Goal: Task Accomplishment & Management: Manage account settings

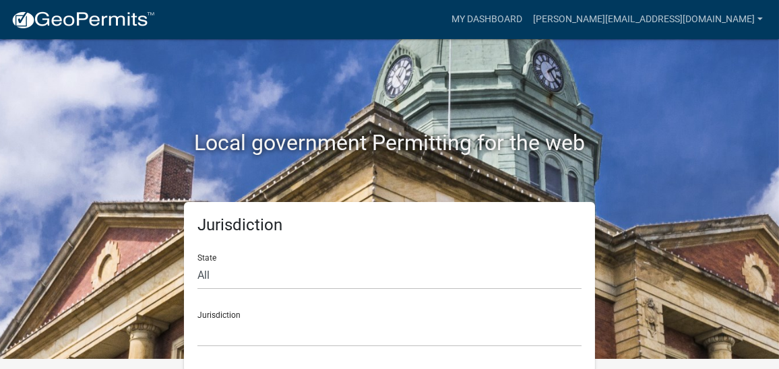
scroll to position [13, 0]
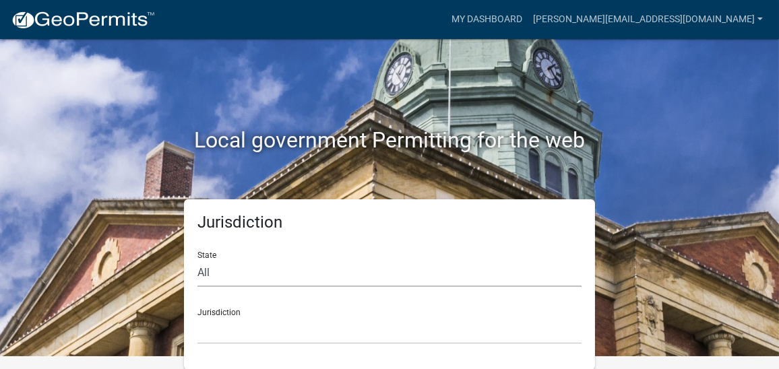
click at [231, 279] on select "All [US_STATE] [US_STATE] [US_STATE] [US_STATE] [US_STATE] [US_STATE] [US_STATE…" at bounding box center [390, 274] width 384 height 28
select select "[US_STATE]"
click at [198, 260] on select "All [US_STATE] [US_STATE] [US_STATE] [US_STATE] [US_STATE] [US_STATE] [US_STATE…" at bounding box center [390, 274] width 384 height 28
click at [218, 314] on div "Jurisdiction City of [GEOGRAPHIC_DATA], [US_STATE] City of [GEOGRAPHIC_DATA], […" at bounding box center [390, 321] width 384 height 47
click at [240, 312] on div "Jurisdiction City of [GEOGRAPHIC_DATA], [US_STATE] City of [GEOGRAPHIC_DATA], […" at bounding box center [390, 321] width 384 height 47
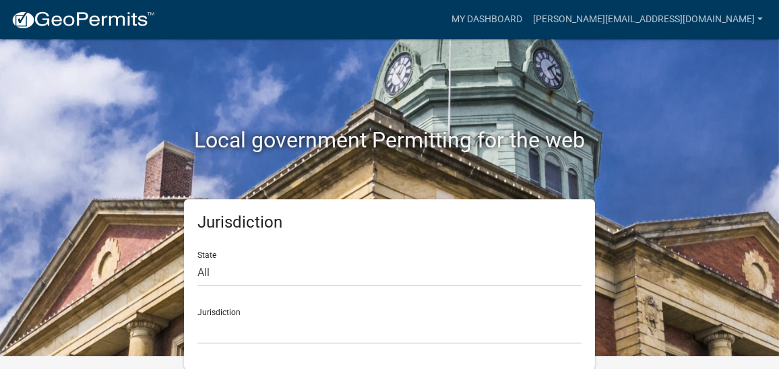
scroll to position [0, 0]
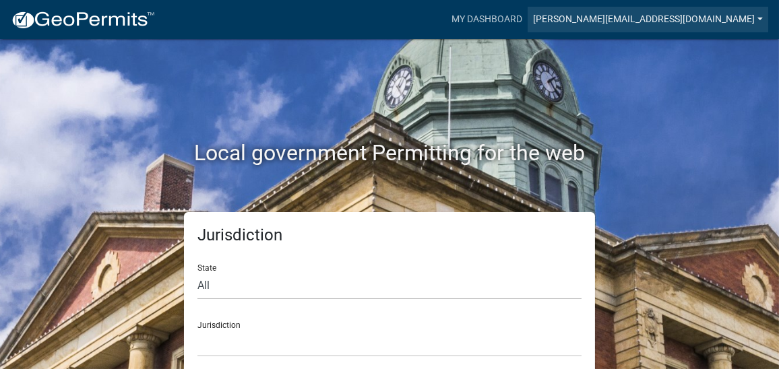
click at [671, 22] on link "[PERSON_NAME][EMAIL_ADDRESS][DOMAIN_NAME]" at bounding box center [648, 20] width 241 height 26
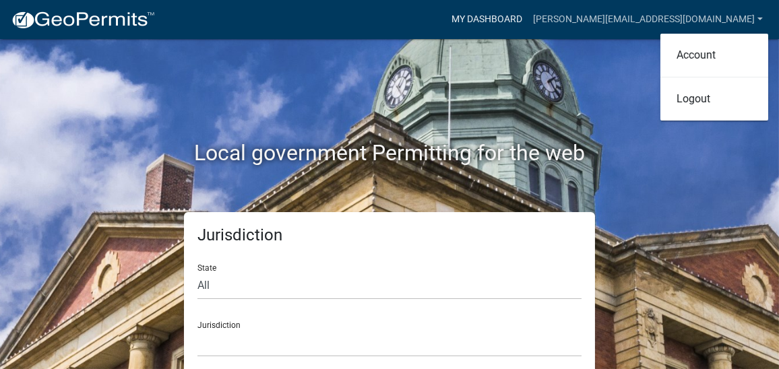
click at [528, 19] on link "My Dashboard" at bounding box center [487, 20] width 82 height 26
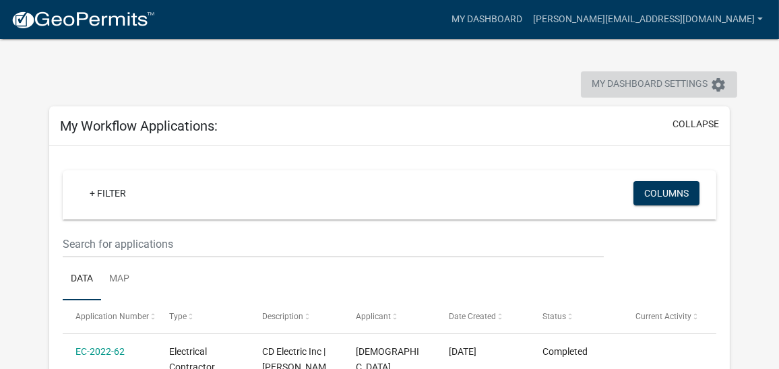
click at [718, 84] on icon "settings" at bounding box center [719, 85] width 16 height 16
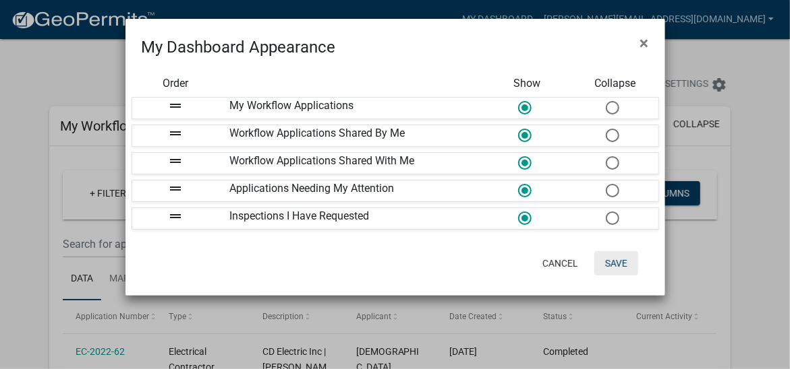
click at [616, 261] on button "Save" at bounding box center [616, 263] width 44 height 24
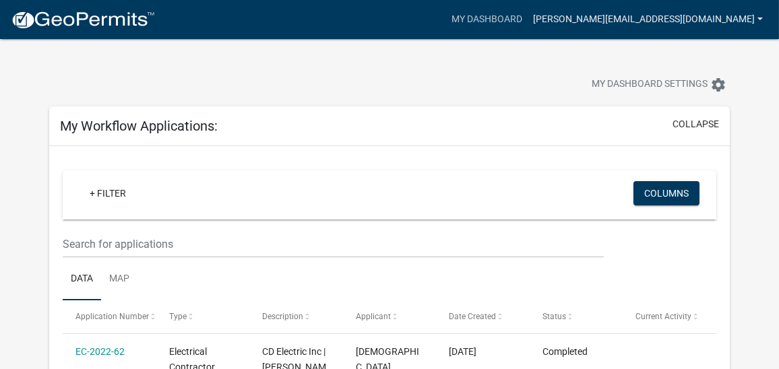
click at [663, 22] on link "[PERSON_NAME][EMAIL_ADDRESS][DOMAIN_NAME]" at bounding box center [648, 20] width 241 height 26
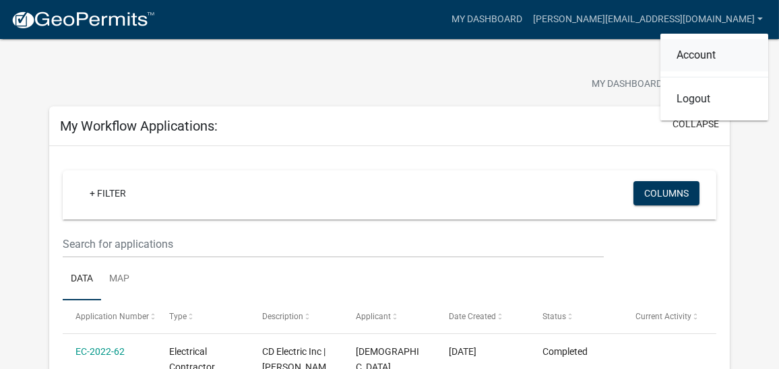
click at [713, 54] on link "Account" at bounding box center [715, 55] width 108 height 32
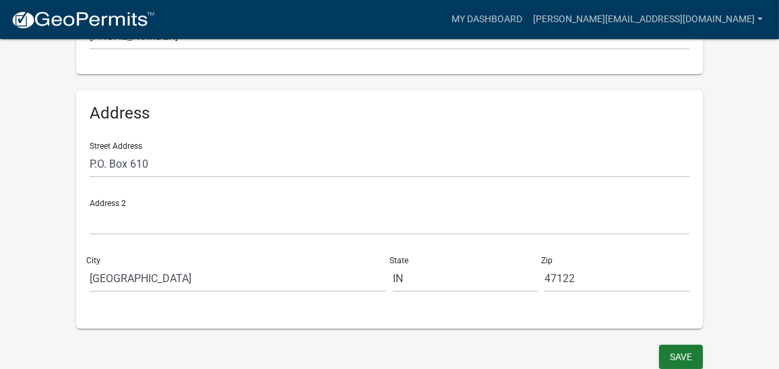
scroll to position [415, 0]
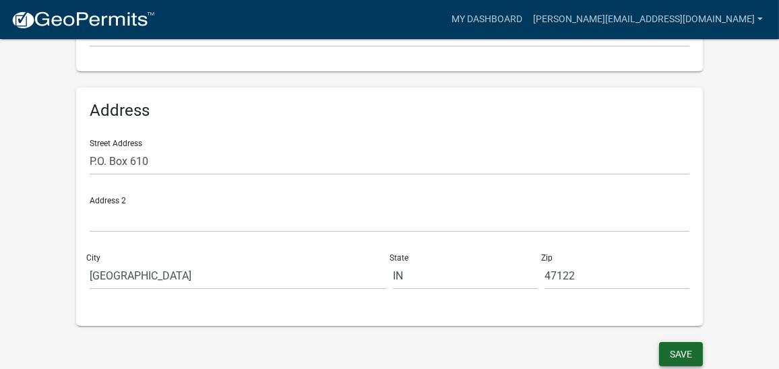
click at [671, 357] on button "Save" at bounding box center [681, 355] width 44 height 24
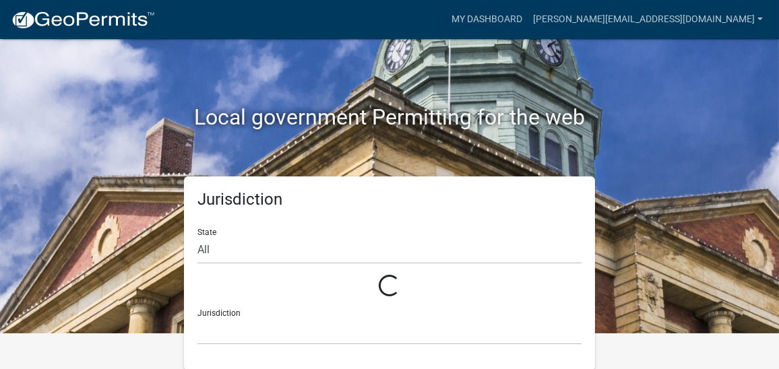
scroll to position [13, 0]
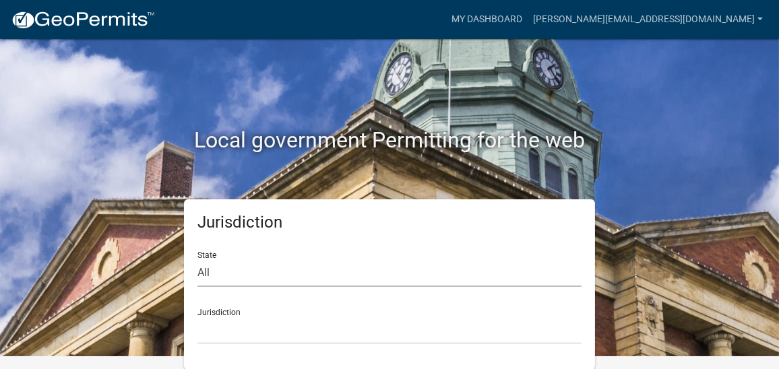
click at [248, 272] on select "All [US_STATE] [US_STATE] [US_STATE] [US_STATE] [US_STATE] [US_STATE] [US_STATE…" at bounding box center [390, 274] width 384 height 28
select select "[US_STATE]"
click at [198, 260] on select "All [US_STATE] [US_STATE] [US_STATE] [US_STATE] [US_STATE] [US_STATE] [US_STATE…" at bounding box center [390, 274] width 384 height 28
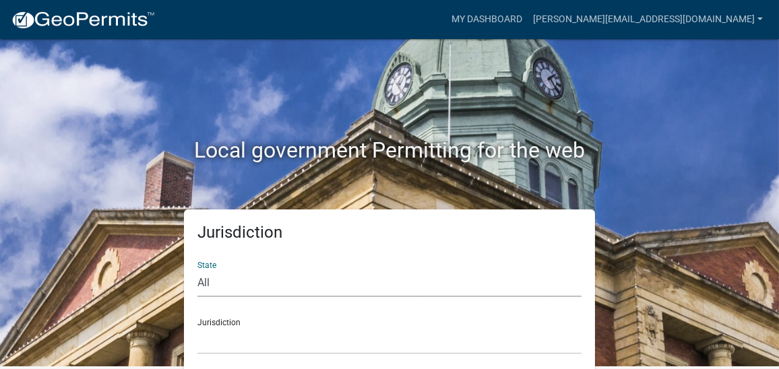
scroll to position [0, 0]
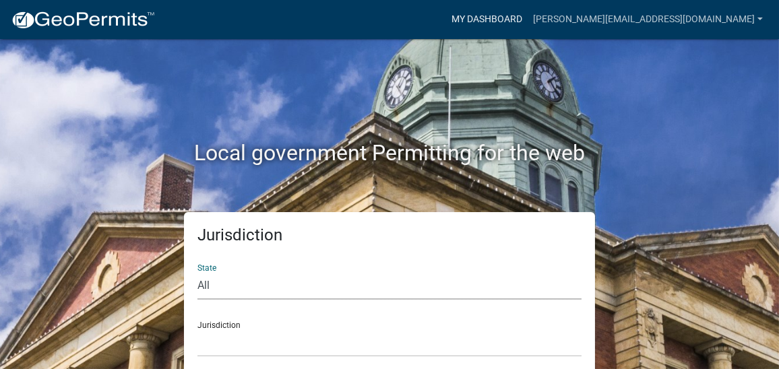
click at [528, 22] on link "My Dashboard" at bounding box center [487, 20] width 82 height 26
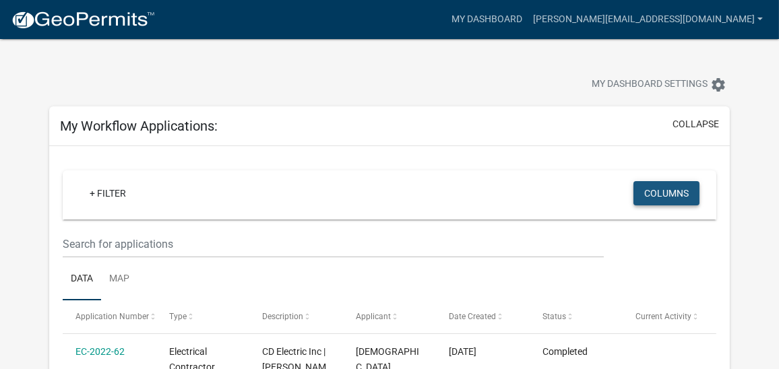
click at [683, 197] on button "Columns" at bounding box center [667, 193] width 66 height 24
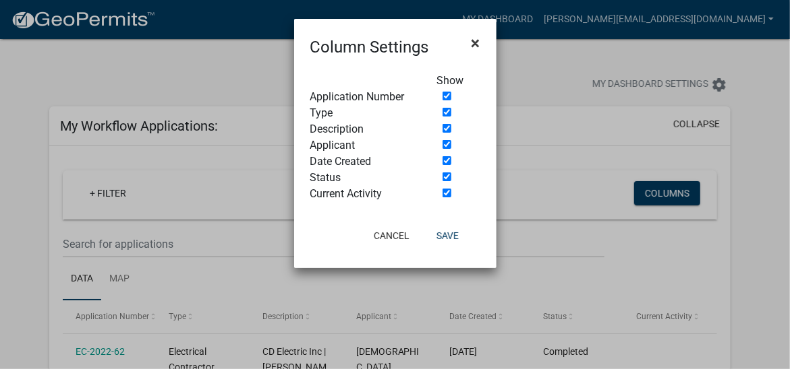
click at [475, 37] on span "×" at bounding box center [475, 43] width 9 height 19
